Goal: Information Seeking & Learning: Learn about a topic

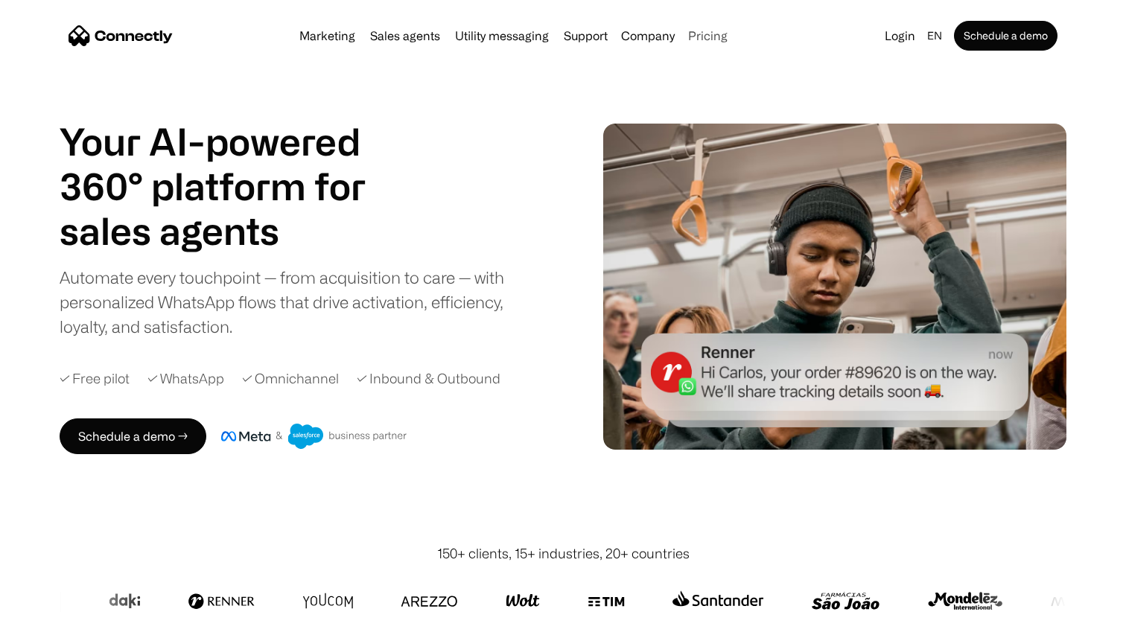
click at [693, 35] on link "Pricing" at bounding box center [707, 36] width 51 height 12
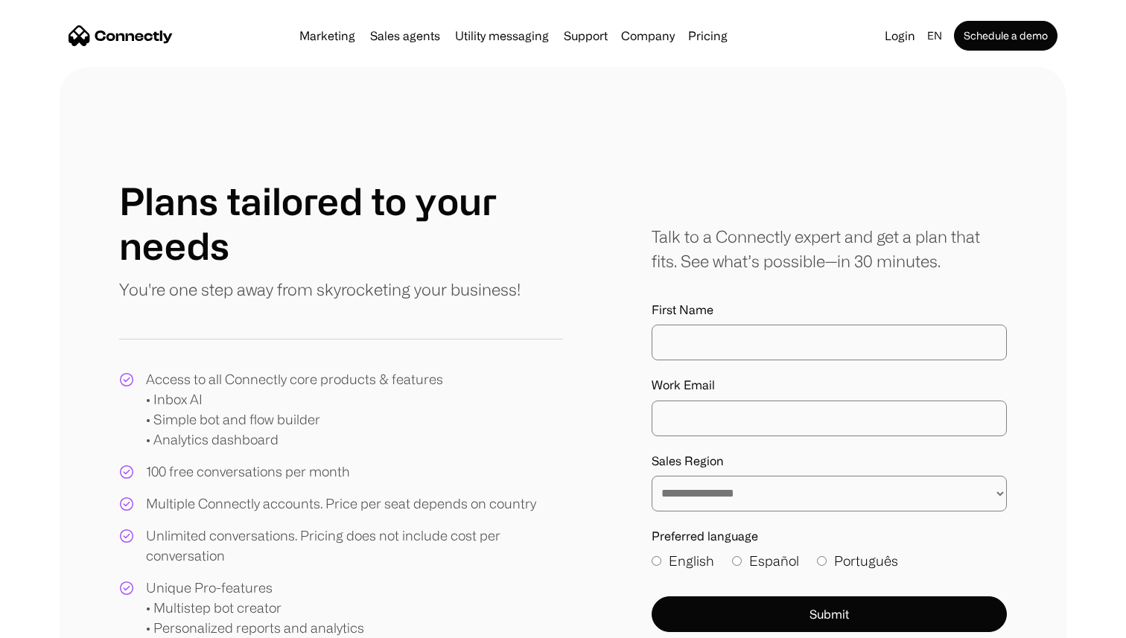
scroll to position [7, 0]
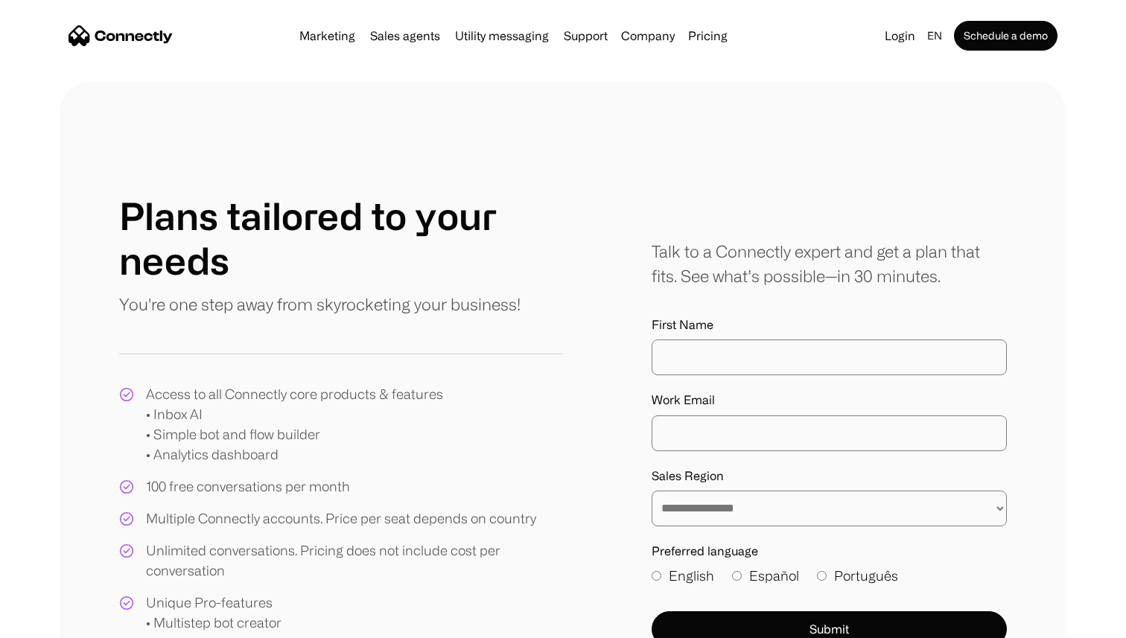
click at [706, 42] on div "Marketing Sales agents Utility messaging Support Company About us Careers Conta…" at bounding box center [513, 35] width 440 height 21
drag, startPoint x: 709, startPoint y: 36, endPoint x: 698, endPoint y: 51, distance: 18.6
click at [709, 36] on link "Pricing" at bounding box center [707, 36] width 51 height 12
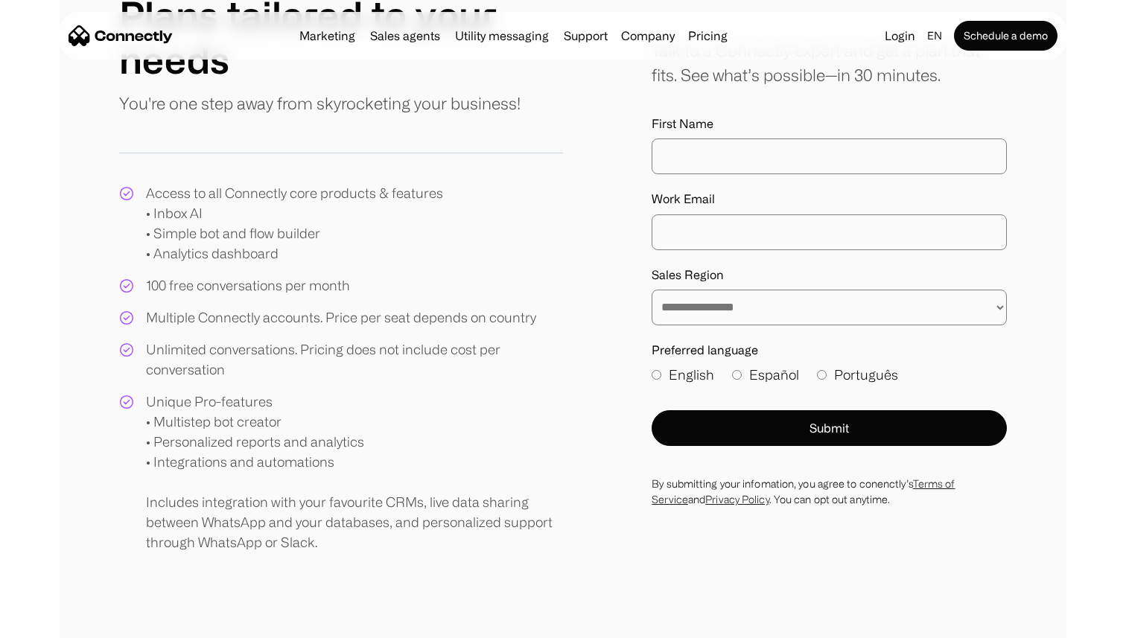
scroll to position [209, 0]
